Goal: Navigation & Orientation: Go to known website

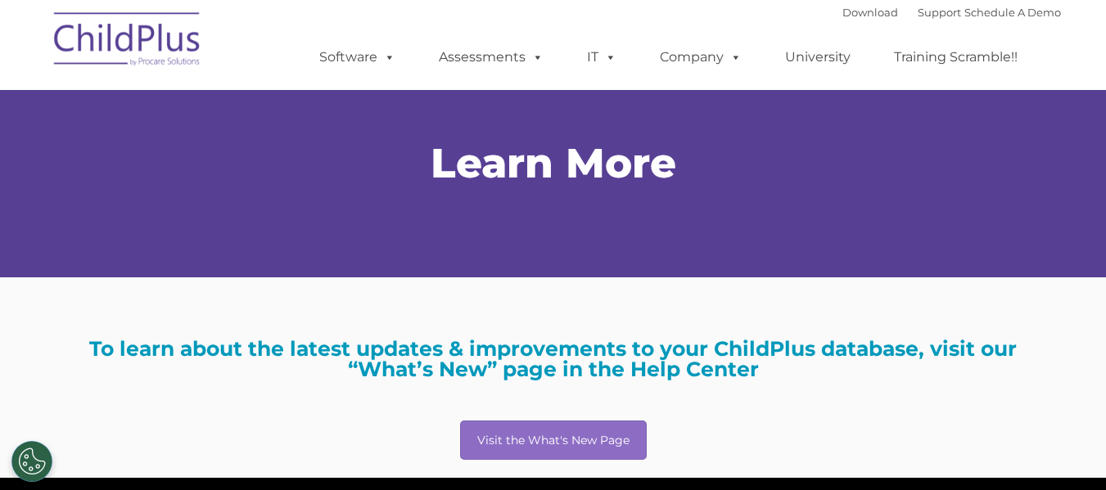
click at [115, 56] on img at bounding box center [128, 42] width 164 height 82
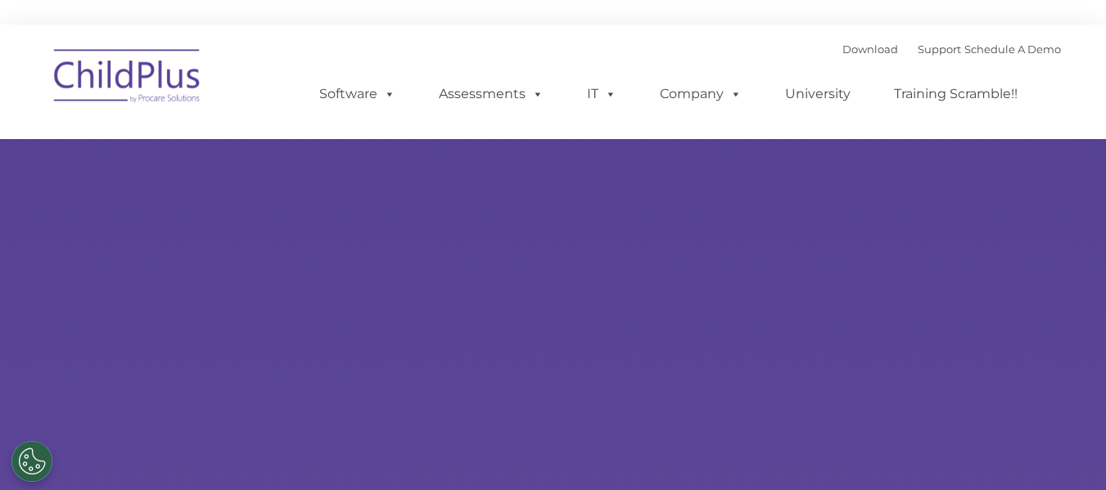
type input ""
select select "MEDIUM"
